Goal: Task Accomplishment & Management: Manage account settings

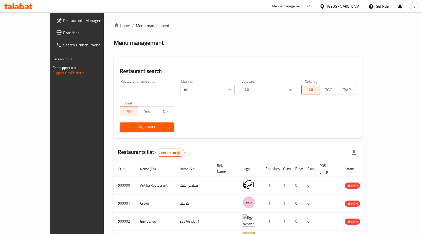
click at [63, 34] on span "Branches" at bounding box center [89, 33] width 53 height 6
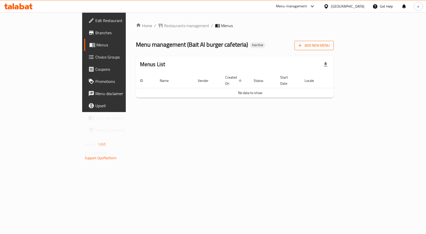
click at [330, 43] on span "Add New Menu" at bounding box center [314, 45] width 31 height 6
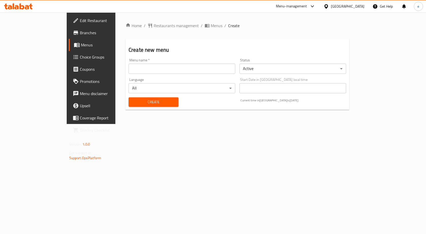
drag, startPoint x: 116, startPoint y: 66, endPoint x: 195, endPoint y: 65, distance: 78.7
click at [129, 66] on input "text" at bounding box center [182, 69] width 107 height 10
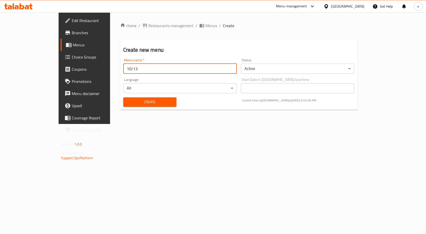
type input "10/13"
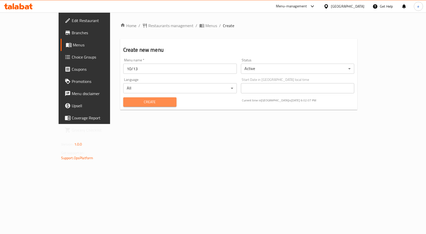
click at [134, 104] on span "Create" at bounding box center [149, 102] width 45 height 6
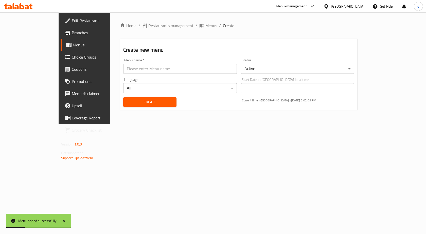
click at [73, 46] on span "Menus" at bounding box center [99, 45] width 53 height 6
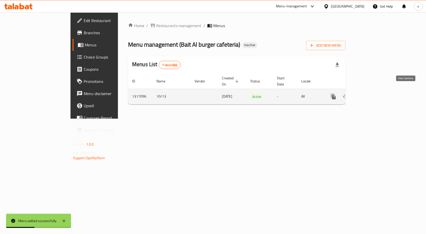
click at [373, 94] on icon "enhanced table" at bounding box center [370, 97] width 6 height 6
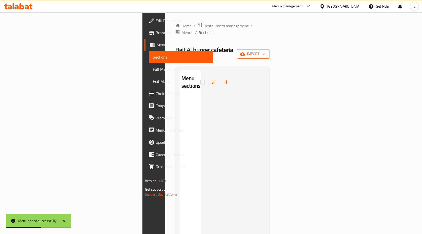
click at [267, 52] on icon "button" at bounding box center [264, 54] width 5 height 5
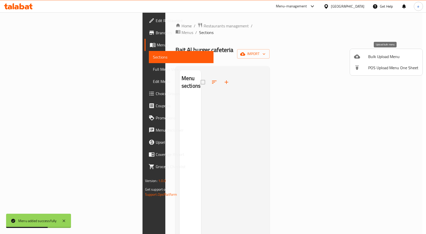
click at [387, 57] on span "Bulk Upload Menu" at bounding box center [393, 57] width 50 height 6
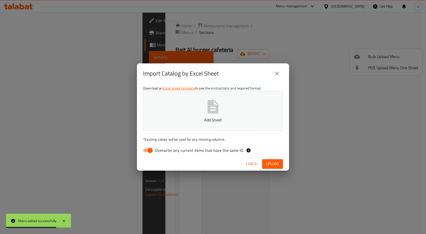
click at [150, 149] on input "Overwrite any current items that have the same ID." at bounding box center [150, 151] width 29 height 10
checkbox input "false"
click at [221, 113] on icon "button" at bounding box center [213, 107] width 16 height 16
click at [275, 167] on span "Upload" at bounding box center [272, 164] width 13 height 6
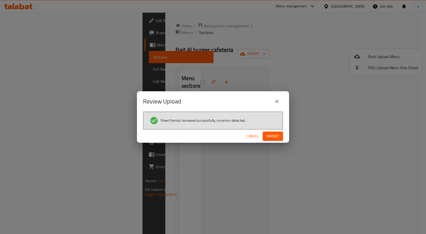
click at [267, 137] on span "Import" at bounding box center [273, 136] width 12 height 6
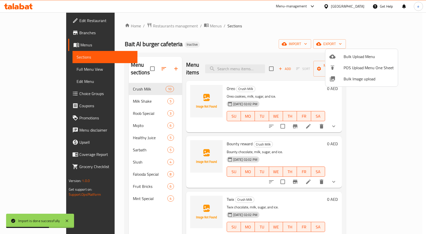
click at [276, 39] on div at bounding box center [213, 117] width 426 height 234
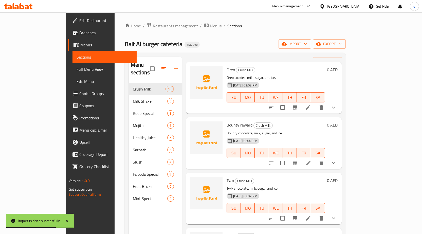
scroll to position [51, 0]
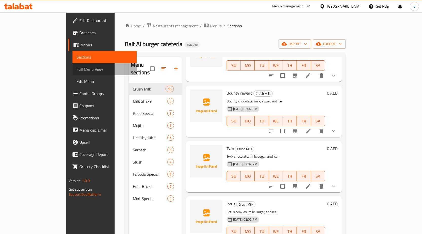
click at [77, 66] on span "Full Menu View" at bounding box center [105, 69] width 56 height 6
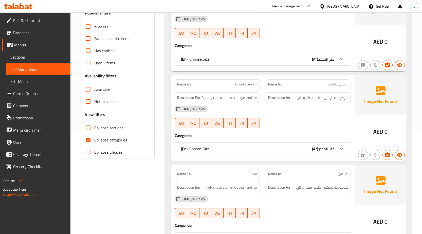
scroll to position [102, 0]
click at [95, 140] on span "Collapse categories" at bounding box center [110, 140] width 33 height 6
click at [94, 140] on input "Collapse categories" at bounding box center [88, 140] width 12 height 12
checkbox input "false"
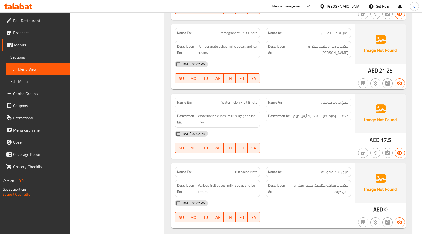
scroll to position [4778, 0]
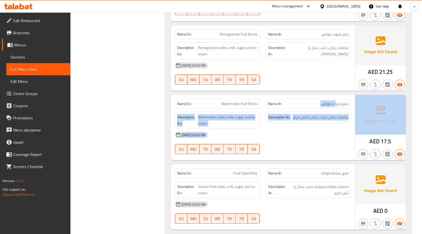
drag, startPoint x: 336, startPoint y: 97, endPoint x: 354, endPoint y: 125, distance: 32.9
click at [357, 124] on div "Name En: Watermelon Fruit Bricks Name Ar: بطيخ فروت بلوكس Description En: Water…" at bounding box center [288, 127] width 235 height 65
click at [322, 133] on div "[DATE] 02:02 PM" at bounding box center [263, 135] width 182 height 12
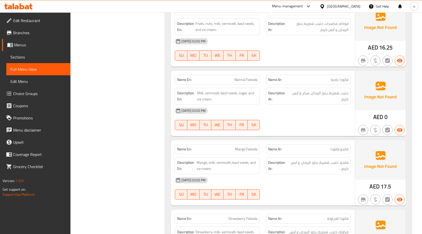
scroll to position [4148, 0]
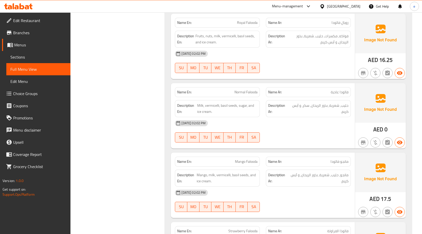
click at [25, 93] on span "Choice Groups" at bounding box center [39, 94] width 53 height 6
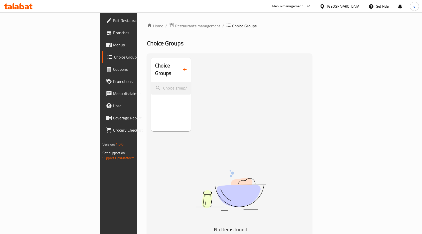
click at [182, 67] on icon "button" at bounding box center [185, 69] width 6 height 6
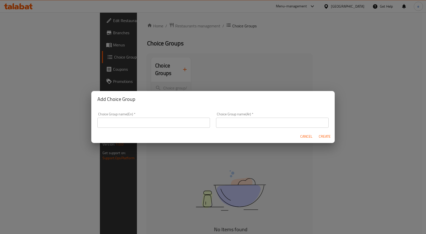
click at [161, 127] on input "text" at bounding box center [153, 123] width 113 height 10
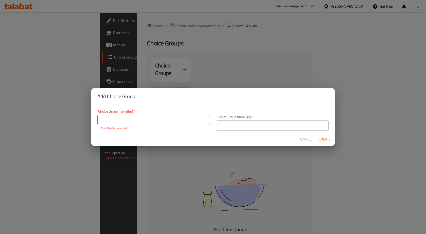
click at [196, 119] on input "text" at bounding box center [153, 120] width 113 height 10
paste input "Choose Size"
type input "Choose Size"
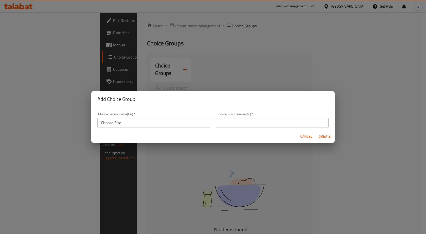
click at [236, 123] on input "text" at bounding box center [272, 123] width 113 height 10
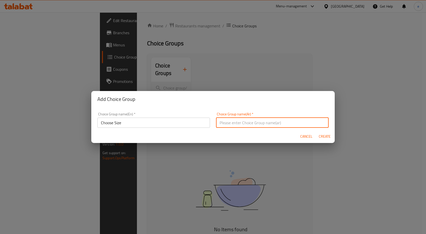
paste input "اختر الحجم"
type input "اختر الحجم"
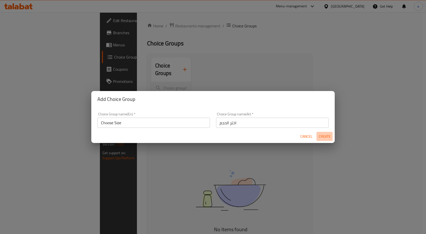
click at [323, 136] on span "Create" at bounding box center [325, 136] width 12 height 6
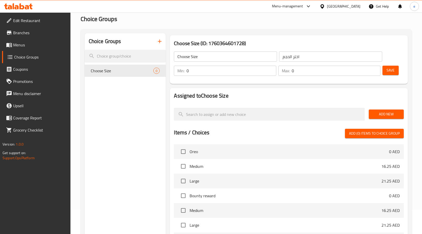
scroll to position [25, 0]
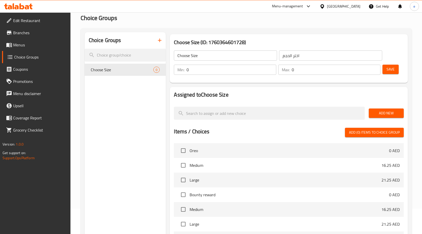
click at [196, 73] on input "0" at bounding box center [232, 70] width 90 height 10
type input "1"
click at [298, 69] on input "0" at bounding box center [336, 70] width 89 height 10
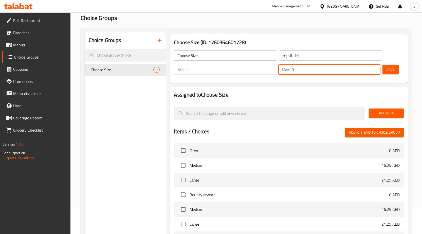
click at [298, 69] on input "0" at bounding box center [336, 70] width 89 height 10
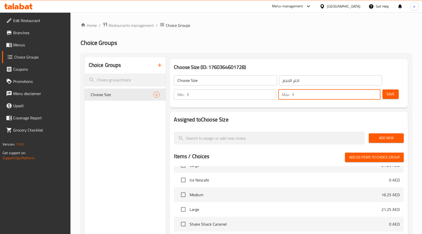
scroll to position [0, 0]
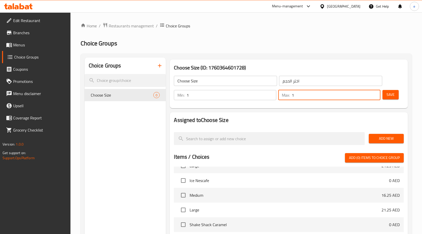
type input "1"
click at [396, 96] on button "Save" at bounding box center [391, 94] width 16 height 9
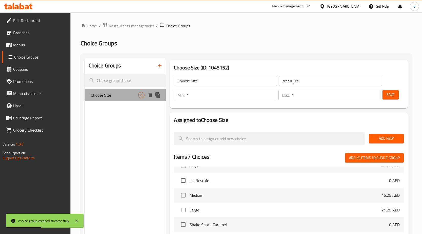
click at [126, 94] on span "Choose Size" at bounding box center [115, 95] width 48 height 6
click at [133, 98] on div "Choose Size 0" at bounding box center [125, 95] width 81 height 12
click at [158, 95] on icon "duplicate" at bounding box center [158, 95] width 5 height 6
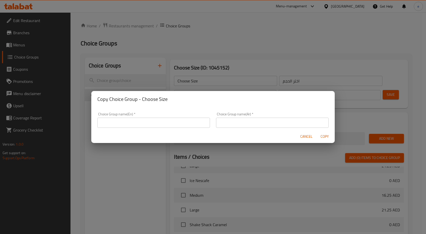
click at [308, 138] on span "Cancel" at bounding box center [306, 136] width 12 height 6
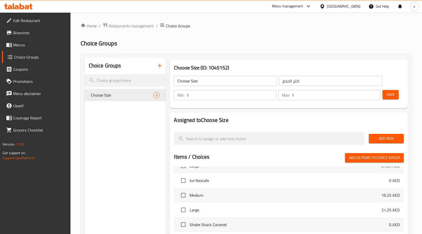
drag, startPoint x: 367, startPoint y: 142, endPoint x: 376, endPoint y: 139, distance: 10.0
click at [369, 142] on div "Add New" at bounding box center [289, 138] width 234 height 17
click at [376, 139] on span "Add New" at bounding box center [386, 139] width 27 height 6
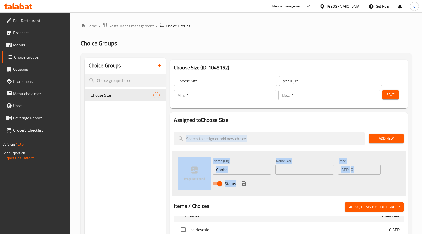
click at [249, 167] on input "Choice" at bounding box center [242, 170] width 59 height 10
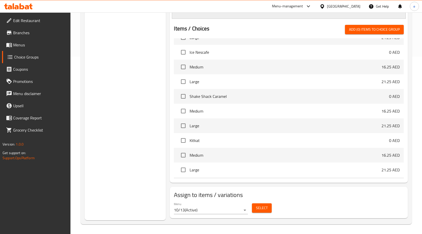
scroll to position [178, 0]
click at [259, 208] on span "Select" at bounding box center [262, 208] width 12 height 6
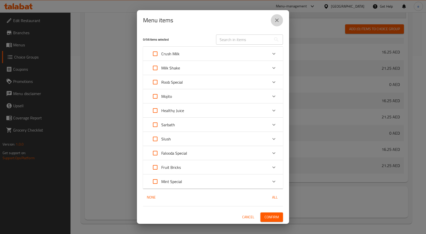
click at [281, 22] on button "close" at bounding box center [277, 20] width 12 height 12
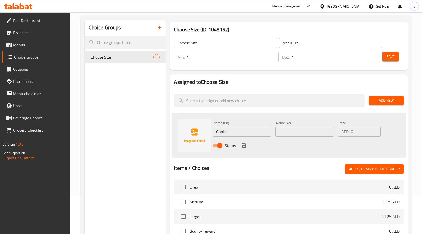
scroll to position [51, 0]
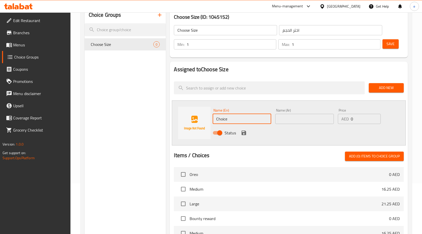
click at [231, 116] on input "Choice" at bounding box center [242, 119] width 59 height 10
click at [257, 124] on input "Choice" at bounding box center [242, 119] width 59 height 10
click at [256, 124] on input "Choice" at bounding box center [242, 119] width 59 height 10
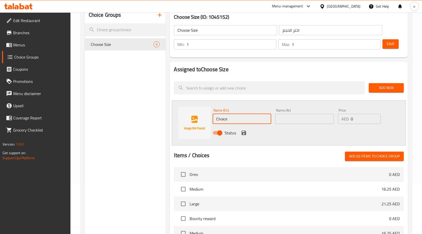
paste input "Medium"
type input "Medium"
click at [303, 119] on input "text" at bounding box center [305, 119] width 59 height 10
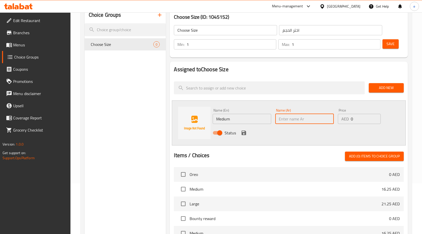
paste input "وسط"
type input "وسط"
click at [364, 123] on input "0" at bounding box center [366, 119] width 30 height 10
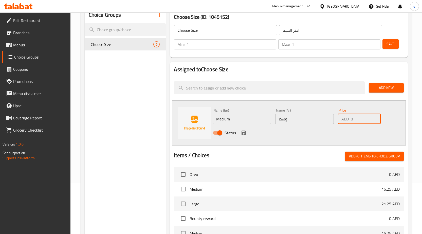
click at [364, 123] on input "0" at bounding box center [366, 119] width 30 height 10
click at [359, 119] on input "0" at bounding box center [366, 119] width 30 height 10
type input "13.75"
click at [243, 134] on icon "save" at bounding box center [244, 133] width 6 height 6
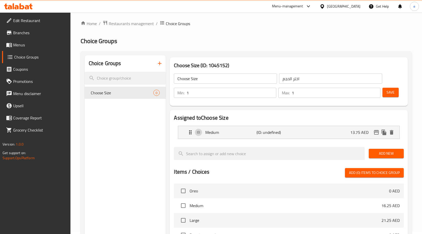
scroll to position [0, 0]
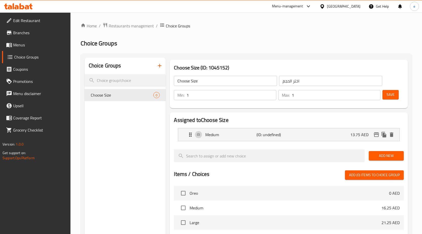
click at [398, 155] on span "Add New" at bounding box center [386, 156] width 27 height 6
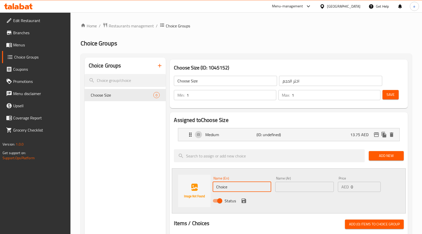
click at [244, 189] on input "Choice" at bounding box center [242, 187] width 59 height 10
click at [250, 185] on input "text" at bounding box center [242, 187] width 59 height 10
paste input "Large"
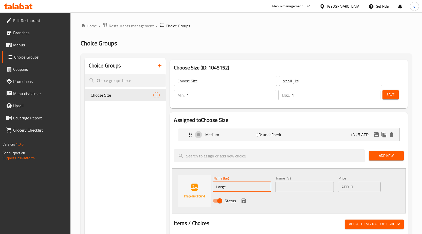
type input "Large"
click at [309, 189] on input "text" at bounding box center [305, 187] width 59 height 10
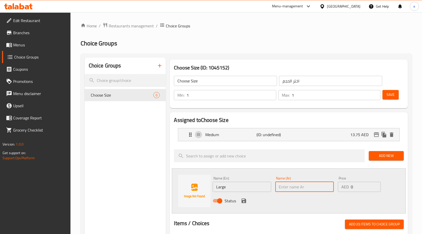
paste input "كبير"
type input "كبير"
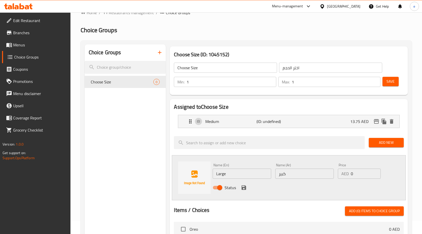
scroll to position [25, 0]
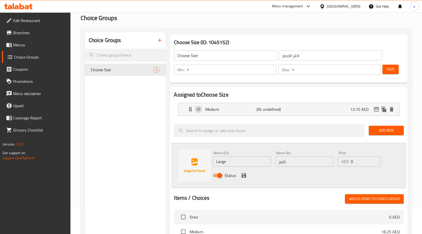
click at [354, 163] on input "0" at bounding box center [366, 162] width 30 height 10
type input "16.25"
click at [241, 176] on button "save" at bounding box center [244, 176] width 8 height 8
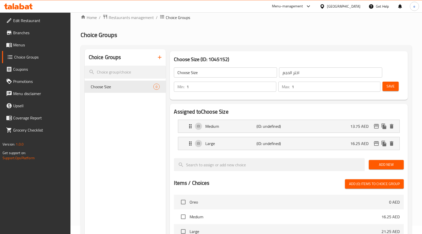
scroll to position [0, 0]
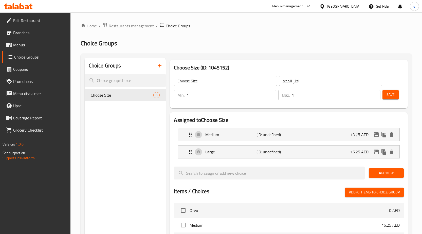
click at [125, 134] on div "Choice Groups Choose Size 0" at bounding box center [125, 221] width 81 height 326
click at [395, 94] on span "Save" at bounding box center [391, 95] width 8 height 6
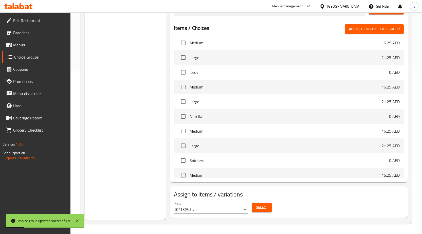
scroll to position [152, 0]
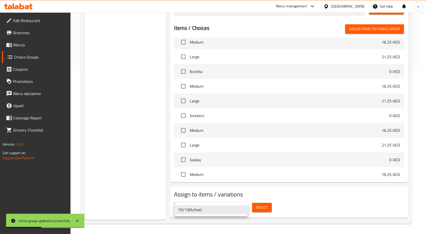
click at [261, 208] on div at bounding box center [213, 117] width 426 height 234
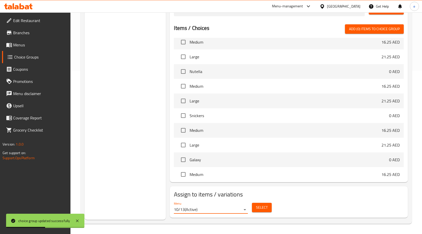
click at [267, 207] on span "Select" at bounding box center [262, 208] width 12 height 6
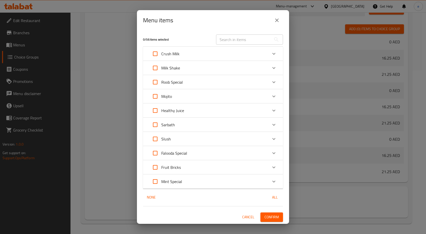
click at [241, 43] on input "text" at bounding box center [243, 40] width 55 height 10
paste input "Normal Falooda"
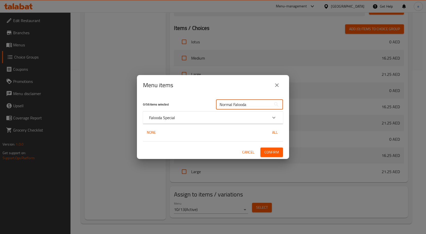
type input "Normal Falooda"
click at [194, 117] on div "Falooda Special" at bounding box center [208, 118] width 119 height 6
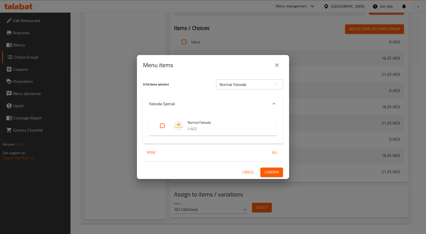
click at [159, 131] on input "Expand" at bounding box center [162, 126] width 12 height 12
checkbox input "true"
click at [278, 171] on span "Confirm" at bounding box center [272, 172] width 14 height 6
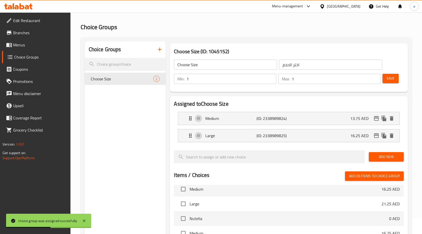
scroll to position [25, 0]
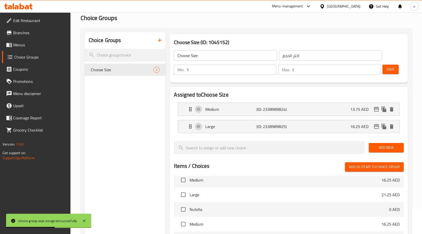
click at [158, 39] on icon "button" at bounding box center [160, 40] width 6 height 6
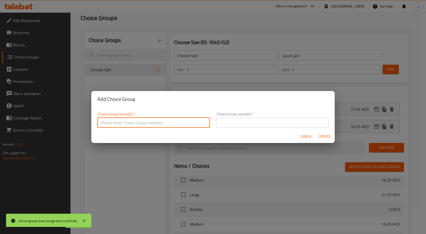
click at [154, 124] on input "text" at bounding box center [153, 123] width 113 height 10
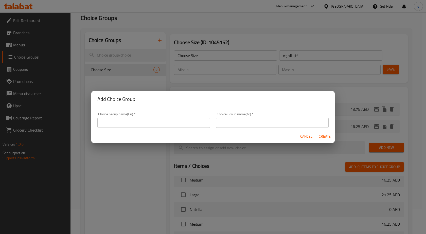
click at [190, 125] on input "text" at bounding box center [153, 123] width 113 height 10
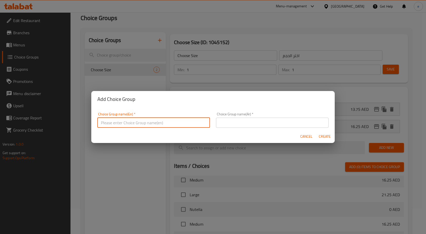
paste input "Choose Size"
type input "Choose Size"
click at [253, 122] on input "text" at bounding box center [272, 123] width 113 height 10
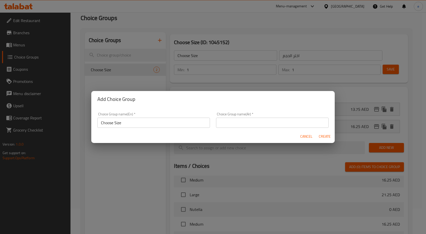
click at [269, 128] on div "Choice Group name(Ar)   * Choice Group name(Ar) *" at bounding box center [272, 120] width 119 height 22
click at [273, 122] on input "text" at bounding box center [272, 123] width 113 height 10
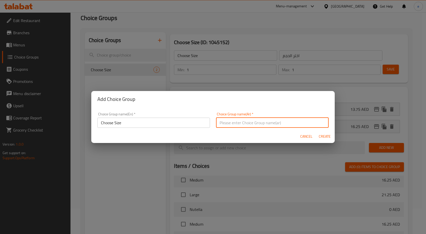
paste input "اختر الحجم"
type input "اختر الحجم"
click at [322, 137] on span "Create" at bounding box center [325, 136] width 12 height 6
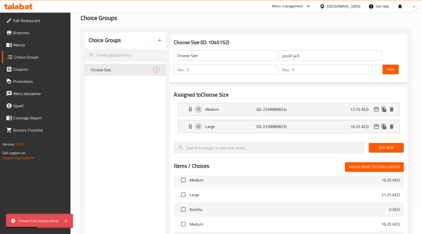
click at [222, 54] on input "Choose Size" at bounding box center [225, 55] width 103 height 10
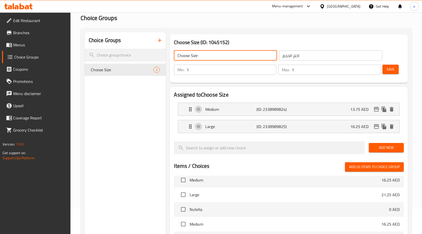
click at [387, 148] on span "Add New" at bounding box center [386, 148] width 27 height 6
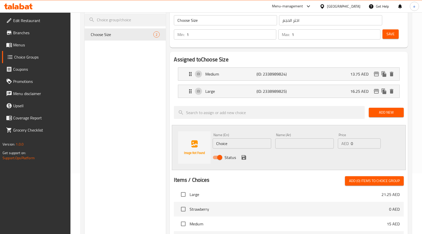
scroll to position [60, 0]
click at [226, 142] on input "Choice" at bounding box center [242, 144] width 59 height 10
click at [236, 147] on input "Choice" at bounding box center [242, 144] width 59 height 10
click at [231, 142] on input "Choice" at bounding box center [242, 144] width 59 height 10
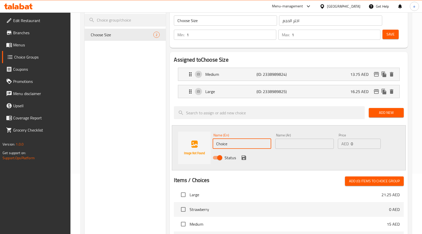
click at [231, 142] on input "Choice" at bounding box center [242, 144] width 59 height 10
paste input "Mixed Ice Cream"
type input "Mixed Ice Cream"
drag, startPoint x: 243, startPoint y: 141, endPoint x: 173, endPoint y: 153, distance: 71.2
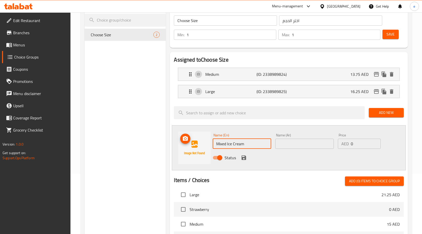
click at [173, 153] on div "Name (En) Mixed Ice Cream Name (En) Name (Ar) Name (Ar) Price AED 0 Price Status" at bounding box center [289, 147] width 234 height 45
click at [226, 141] on input "text" at bounding box center [242, 144] width 59 height 10
paste input "Medium"
type input "Medium"
click at [309, 145] on input "text" at bounding box center [305, 144] width 59 height 10
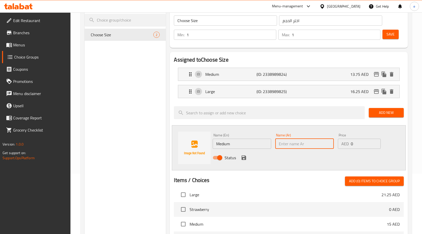
paste input "وسط"
type input "وسط"
click at [357, 145] on input "0" at bounding box center [366, 144] width 30 height 10
drag, startPoint x: 357, startPoint y: 145, endPoint x: 346, endPoint y: 146, distance: 11.2
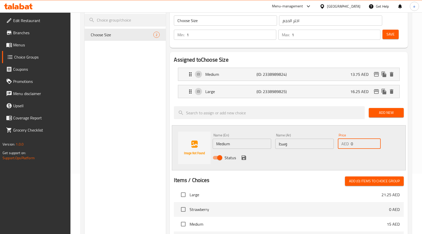
click at [346, 146] on div "AED 0 Price" at bounding box center [359, 144] width 43 height 10
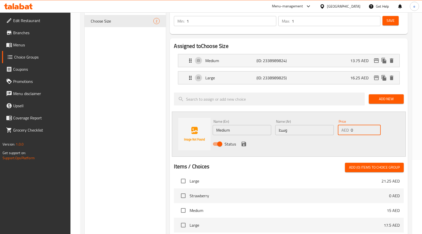
scroll to position [76, 0]
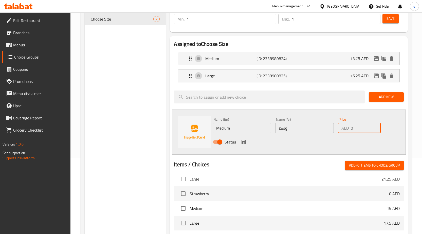
click at [370, 126] on input "0" at bounding box center [366, 128] width 30 height 10
click at [368, 129] on input "0" at bounding box center [366, 128] width 30 height 10
drag, startPoint x: 368, startPoint y: 129, endPoint x: 311, endPoint y: 134, distance: 56.8
click at [311, 134] on div "Name (En) Medium Name (En) Name (Ar) وسط Name (Ar) Price AED 010 Price Status" at bounding box center [305, 132] width 188 height 33
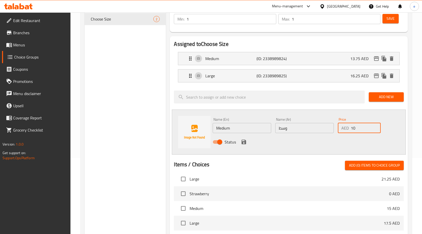
type input "10"
click at [245, 142] on icon "save" at bounding box center [244, 142] width 5 height 5
click at [377, 100] on button "Add New" at bounding box center [386, 96] width 35 height 9
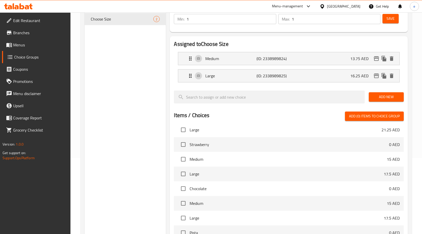
click at [377, 100] on button "Add New" at bounding box center [386, 96] width 35 height 9
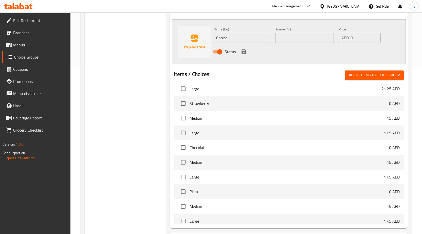
scroll to position [213, 0]
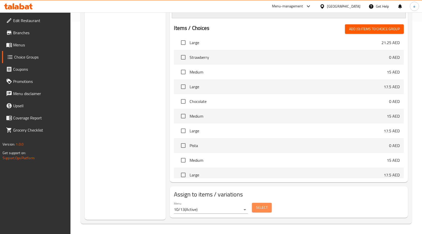
click at [266, 208] on span "Select" at bounding box center [262, 208] width 12 height 6
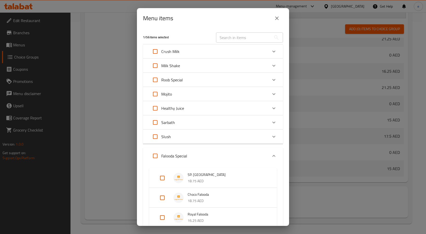
click at [245, 39] on input "text" at bounding box center [243, 37] width 55 height 10
paste input "Mixed Ice Cream"
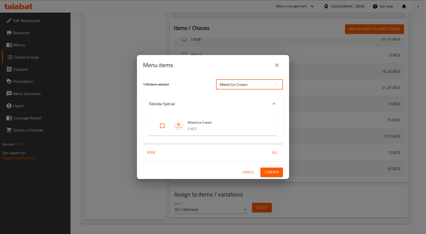
type input "Mixed Ice Cream"
click at [215, 123] on span "Mixed Ice Cream" at bounding box center [227, 123] width 79 height 6
click at [163, 126] on input "Expand" at bounding box center [162, 126] width 12 height 12
checkbox input "true"
drag, startPoint x: 258, startPoint y: 83, endPoint x: 293, endPoint y: 95, distance: 36.4
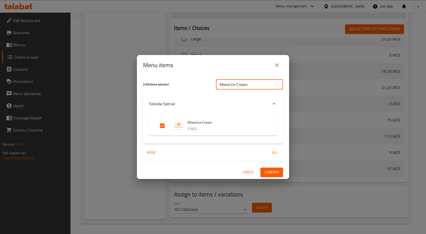
click at [176, 92] on div "2 / 56 items selected Mixed Ice Cream ​" at bounding box center [213, 84] width 146 height 20
click at [257, 85] on input "Mixed Ice Cream" at bounding box center [243, 84] width 55 height 10
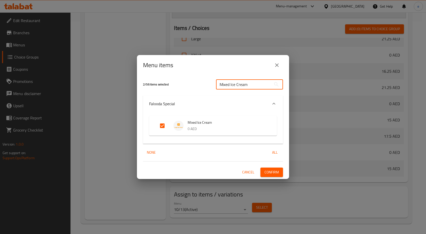
click at [257, 85] on input "Mixed Ice Cream" at bounding box center [243, 84] width 55 height 10
paste input "Fruit Salad Plate"
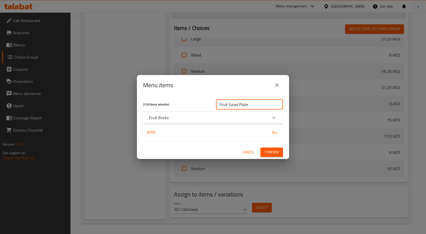
type input "Fruit Salad Plate"
click at [167, 118] on p "Fruit Bricks" at bounding box center [159, 118] width 20 height 6
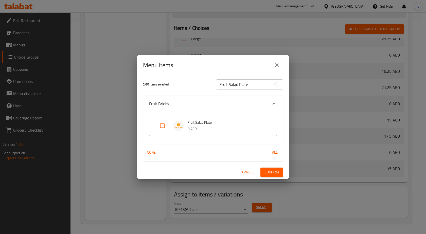
click at [160, 126] on input "Expand" at bounding box center [162, 126] width 12 height 12
checkbox input "true"
click at [266, 171] on span "Confirm" at bounding box center [272, 172] width 14 height 6
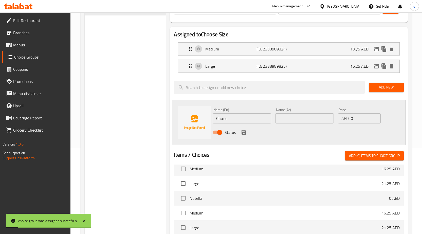
scroll to position [0, 0]
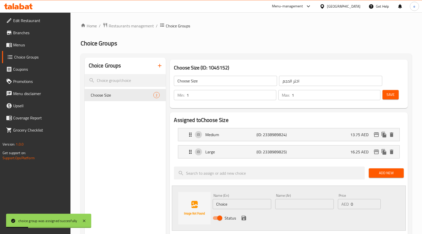
click at [18, 44] on span "Menus" at bounding box center [39, 45] width 53 height 6
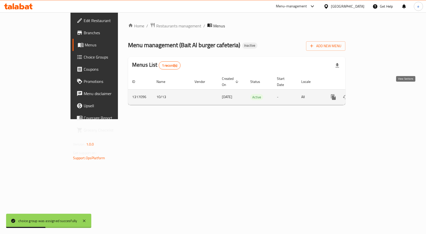
click at [373, 94] on icon "enhanced table" at bounding box center [370, 97] width 6 height 6
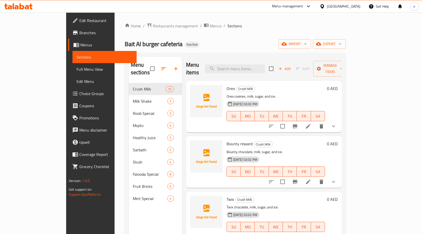
click at [77, 69] on span "Full Menu View" at bounding box center [105, 69] width 56 height 6
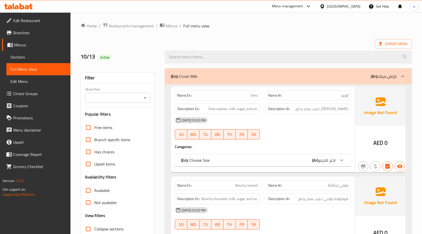
click at [236, 27] on ol "Home / Restaurants management / Menus / Full menu view" at bounding box center [247, 26] width 332 height 7
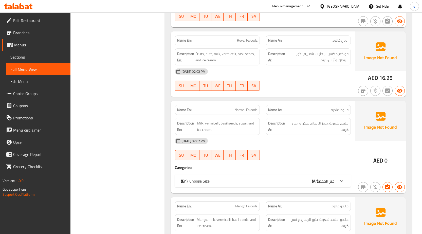
scroll to position [3286, 0]
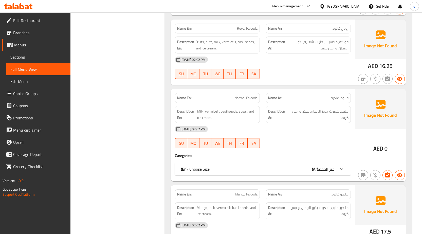
click at [341, 168] on icon at bounding box center [342, 169] width 3 height 2
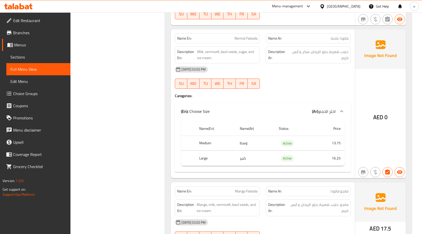
scroll to position [4083, 0]
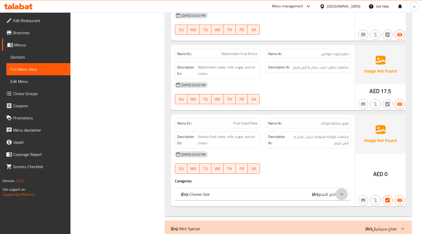
click at [337, 189] on div at bounding box center [342, 194] width 12 height 12
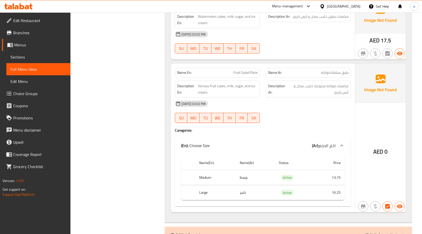
scroll to position [3623, 0]
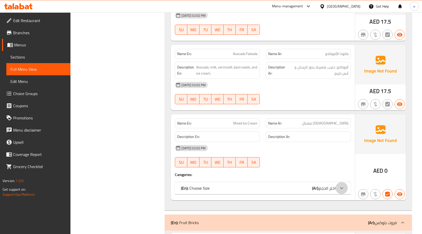
click at [342, 187] on icon at bounding box center [342, 188] width 3 height 2
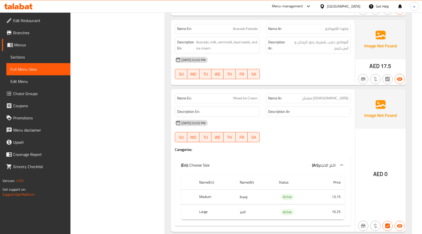
scroll to position [3649, 0]
click at [25, 81] on span "Edit Menu" at bounding box center [38, 81] width 56 height 6
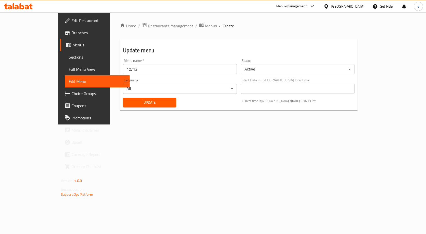
click at [69, 55] on span "Sections" at bounding box center [97, 57] width 57 height 6
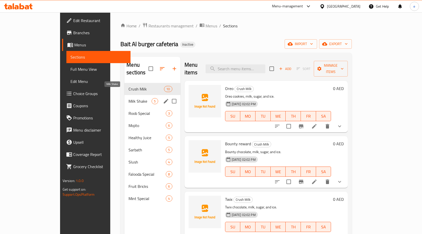
click at [129, 98] on span "Milk Shake" at bounding box center [140, 101] width 23 height 6
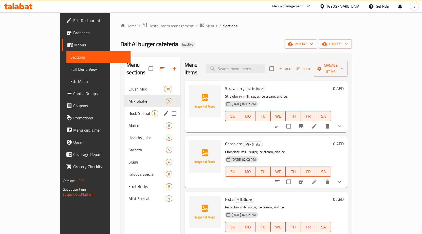
drag, startPoint x: 103, startPoint y: 102, endPoint x: 214, endPoint y: 40, distance: 127.9
click at [125, 107] on div "Roob Special 3" at bounding box center [153, 113] width 56 height 12
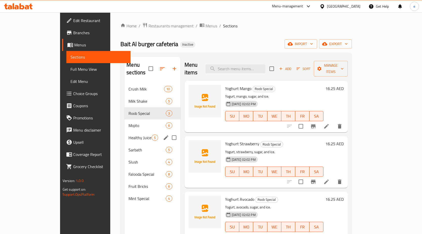
click at [129, 123] on span "Mojito" at bounding box center [147, 126] width 37 height 6
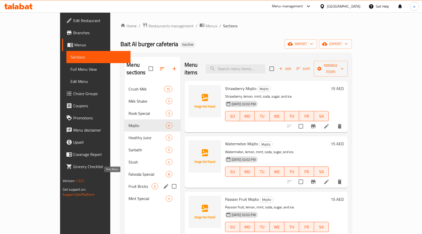
click at [129, 183] on span "Fruit Bricks" at bounding box center [140, 186] width 23 height 6
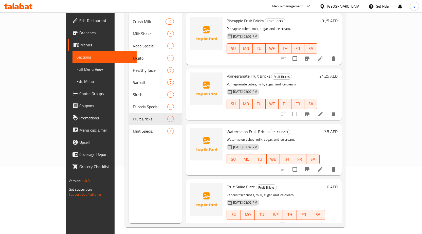
scroll to position [71, 0]
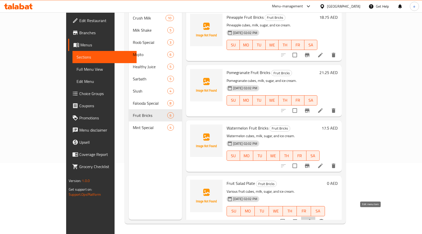
click at [312, 218] on icon at bounding box center [309, 221] width 6 height 6
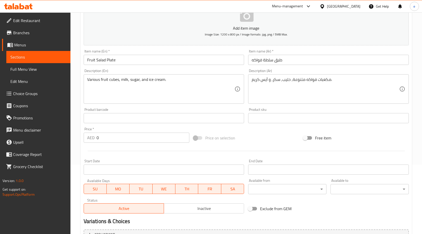
scroll to position [133, 0]
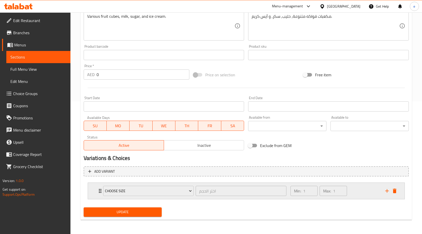
click at [367, 192] on div "Min: 1 ​ Max: 1 ​" at bounding box center [335, 191] width 95 height 16
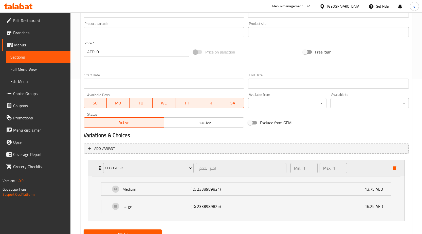
scroll to position [178, 0]
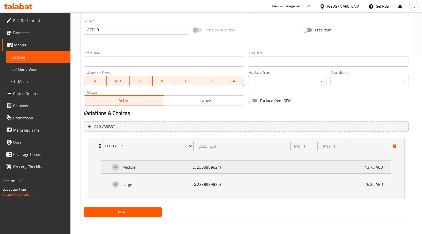
click at [367, 168] on p "13.75 AED" at bounding box center [376, 167] width 22 height 6
click at [172, 172] on div "Medium (ID: 2338989824) 13.75 AED" at bounding box center [248, 167] width 275 height 13
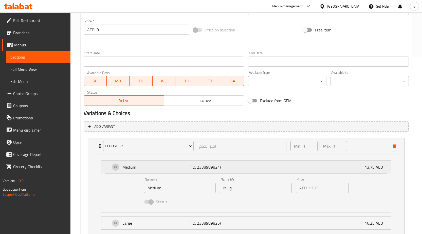
click at [172, 172] on div "Medium (ID: 2338989824) 13.75 AED" at bounding box center [248, 167] width 275 height 13
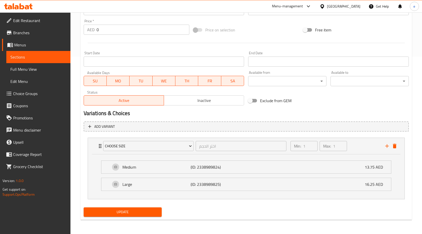
click at [288, 174] on div "Medium (ID: 2338989824) 13.75 AED Name (En) Medium Name (En) Name (Ar) وسط Name…" at bounding box center [246, 167] width 291 height 13
click at [203, 168] on p "(ID: 2338989824)" at bounding box center [214, 167] width 46 height 6
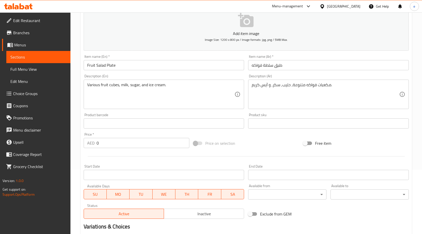
scroll to position [0, 0]
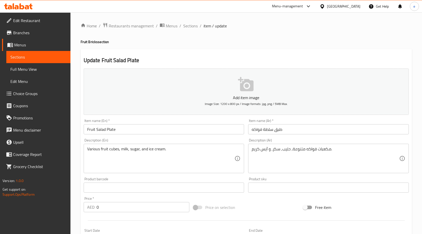
click at [37, 96] on span "Choice Groups" at bounding box center [39, 94] width 53 height 6
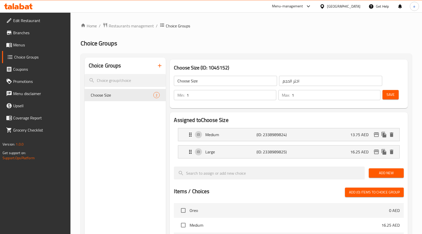
click at [20, 58] on span "Choice Groups" at bounding box center [40, 57] width 52 height 6
click at [33, 68] on span "Coupons" at bounding box center [39, 69] width 53 height 6
click at [35, 57] on span "Choice Groups" at bounding box center [40, 57] width 52 height 6
click at [162, 67] on icon "button" at bounding box center [160, 66] width 6 height 6
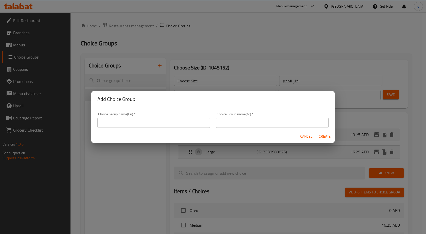
click at [144, 70] on div "Add Choice Group Choice Group name(En)   * Choice Group name(En) * Choice Group…" at bounding box center [213, 117] width 426 height 234
click at [312, 137] on span "Cancel" at bounding box center [306, 136] width 12 height 6
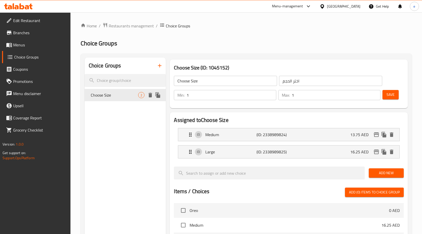
click at [153, 96] on icon "delete" at bounding box center [150, 95] width 6 height 6
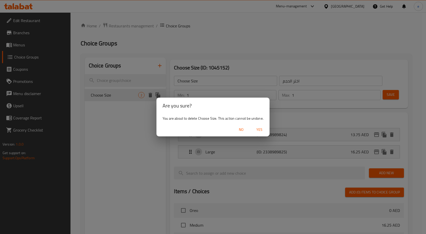
click at [244, 129] on span "No" at bounding box center [241, 130] width 12 height 6
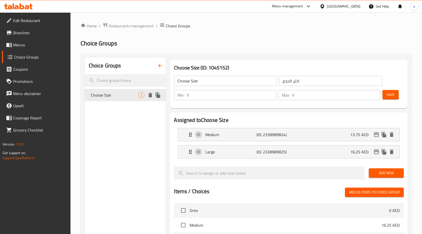
click at [151, 98] on button "delete" at bounding box center [151, 95] width 8 height 8
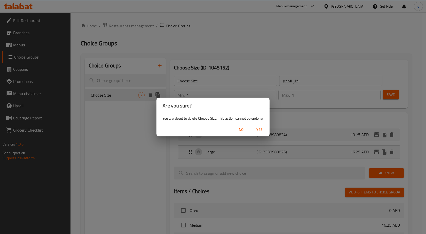
click at [263, 129] on span "Yes" at bounding box center [259, 130] width 12 height 6
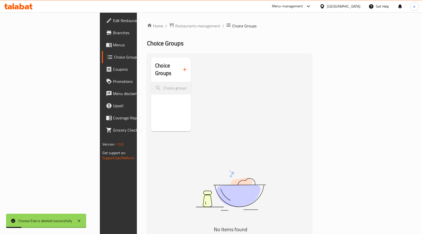
click at [102, 49] on link "Menus" at bounding box center [136, 45] width 69 height 12
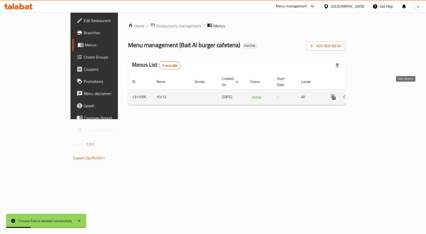
click at [376, 91] on link "enhanced table" at bounding box center [370, 97] width 12 height 12
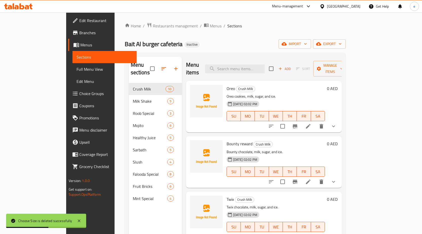
click at [77, 67] on span "Full Menu View" at bounding box center [105, 69] width 56 height 6
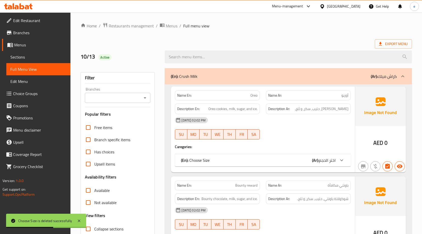
click at [326, 45] on div "Export Menu" at bounding box center [247, 43] width 332 height 9
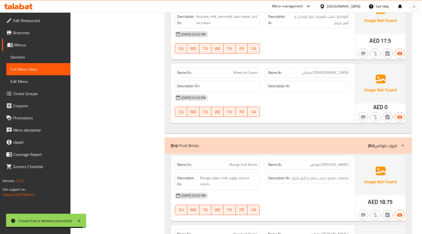
click at [342, 103] on div "13-10-2025 02:02 PM SU MO TU WE TH FR SA" at bounding box center [263, 106] width 182 height 28
